Goal: Transaction & Acquisition: Purchase product/service

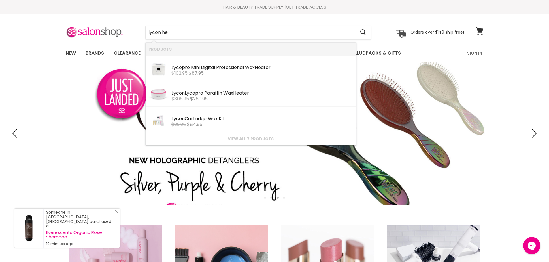
type input "lycon hea"
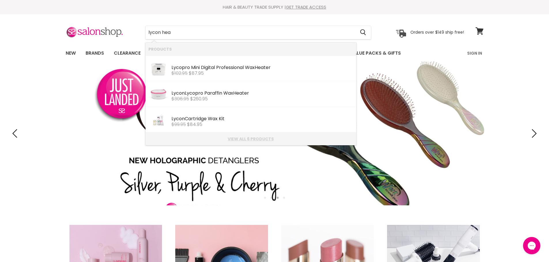
click at [245, 139] on link "View all 6 products" at bounding box center [250, 139] width 205 height 5
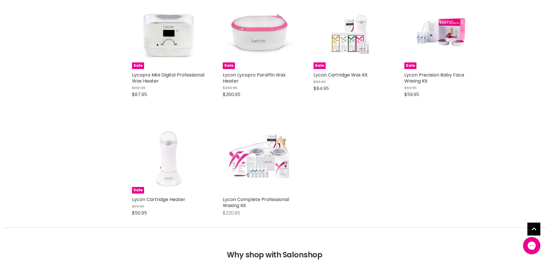
scroll to position [144, 0]
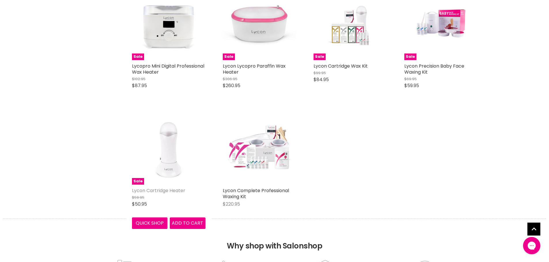
click at [166, 190] on link "Lycon Cartridge Heater" at bounding box center [158, 191] width 53 height 7
